Goal: Navigation & Orientation: Find specific page/section

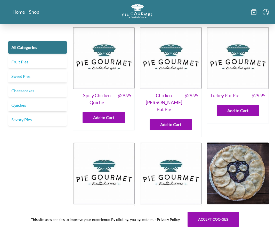
click at [31, 78] on link "Sweet Pies" at bounding box center [37, 76] width 59 height 12
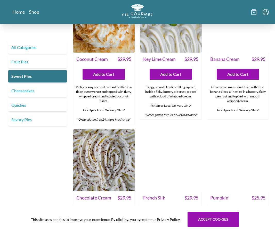
scroll to position [86, 0]
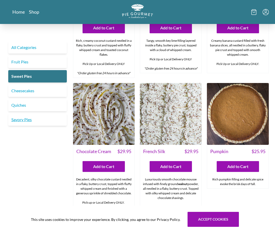
click at [19, 122] on link "Savory Pies" at bounding box center [37, 119] width 59 height 12
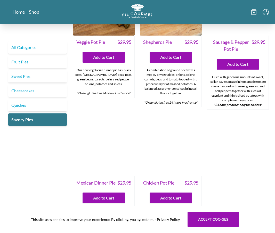
scroll to position [215, 0]
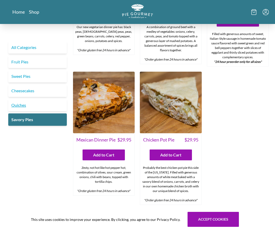
click at [15, 104] on link "Quiches" at bounding box center [37, 105] width 59 height 12
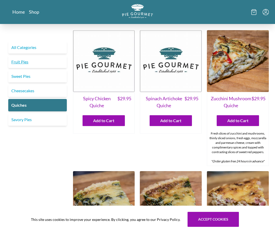
click at [24, 62] on link "Fruit Pies" at bounding box center [37, 62] width 59 height 12
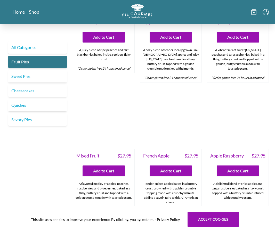
scroll to position [344, 0]
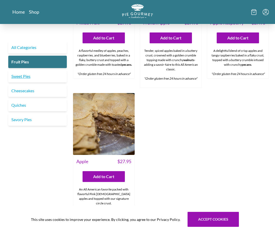
click at [21, 76] on link "Sweet Pies" at bounding box center [37, 76] width 59 height 12
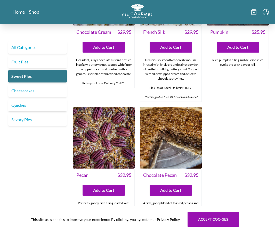
scroll to position [215, 0]
